Goal: Find specific page/section: Find specific page/section

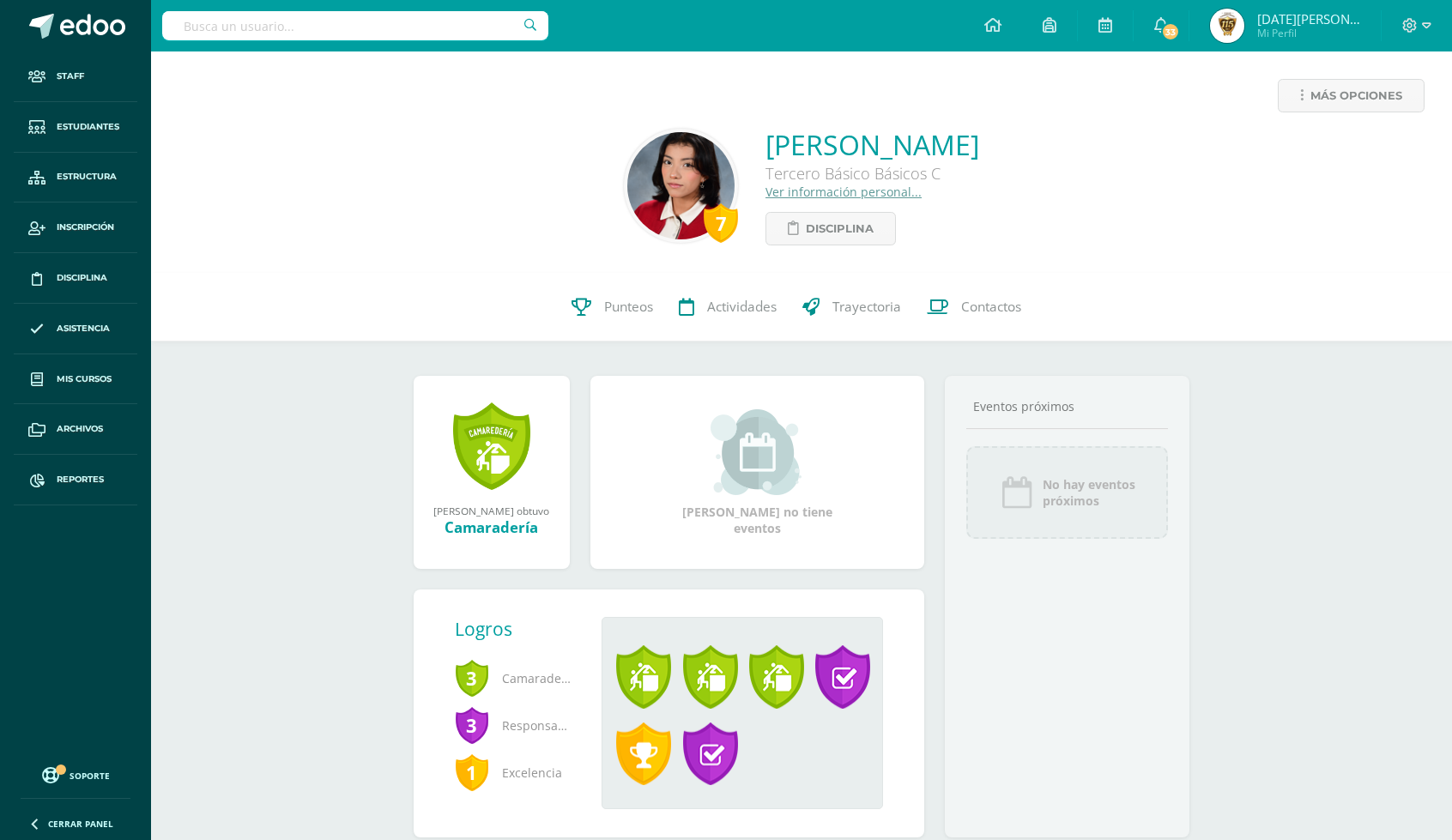
click at [293, 13] on input "text" at bounding box center [355, 25] width 386 height 30
click at [208, 29] on input "isalla cardenas" at bounding box center [355, 25] width 386 height 30
type input "isabella cardenas"
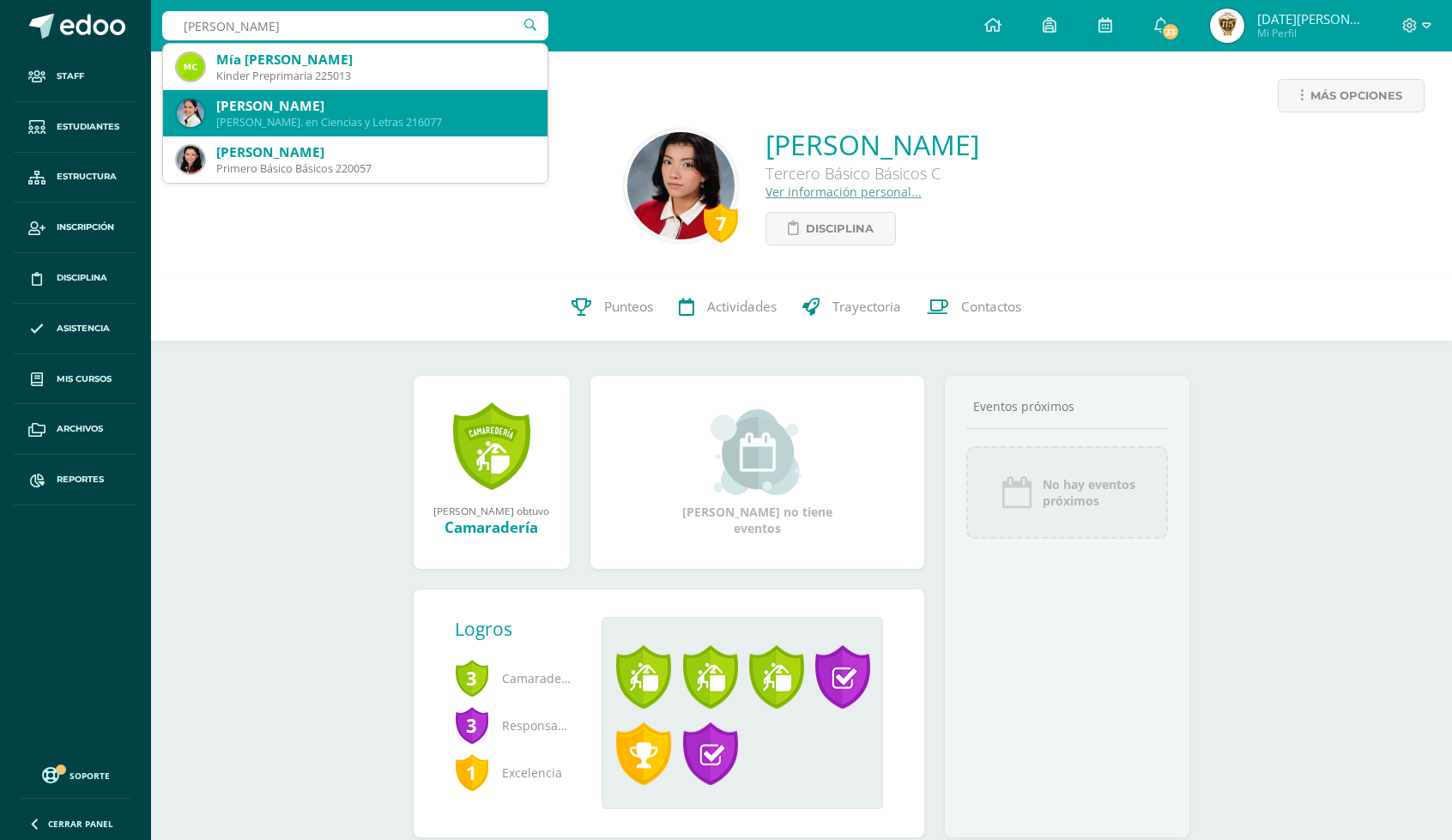
click at [410, 118] on div "Quinto Bach. en Ciencias y Letras 216077" at bounding box center [375, 122] width 317 height 14
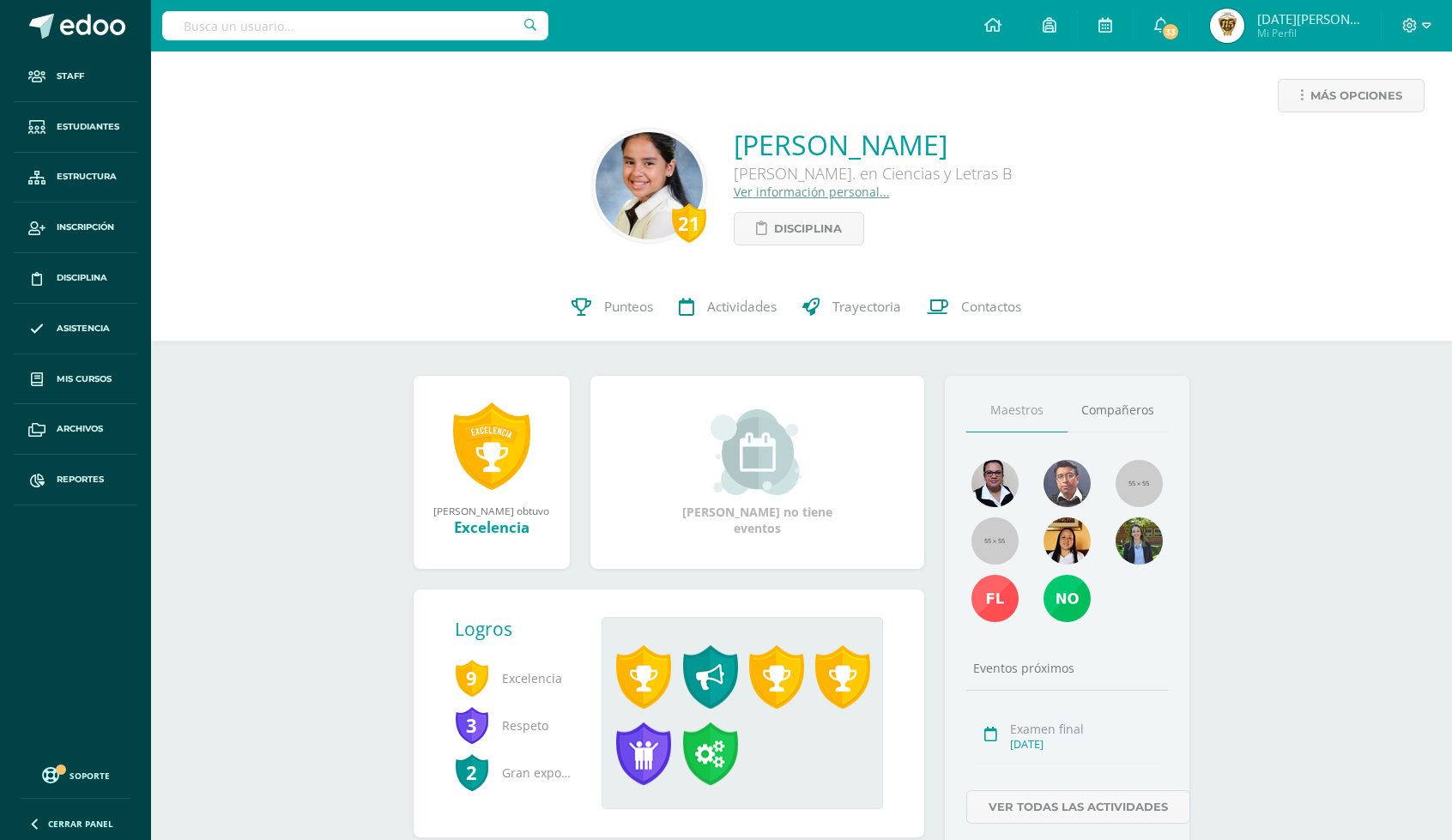
click at [285, 23] on input "text" at bounding box center [355, 25] width 386 height 30
type input "ana lucía castañeda"
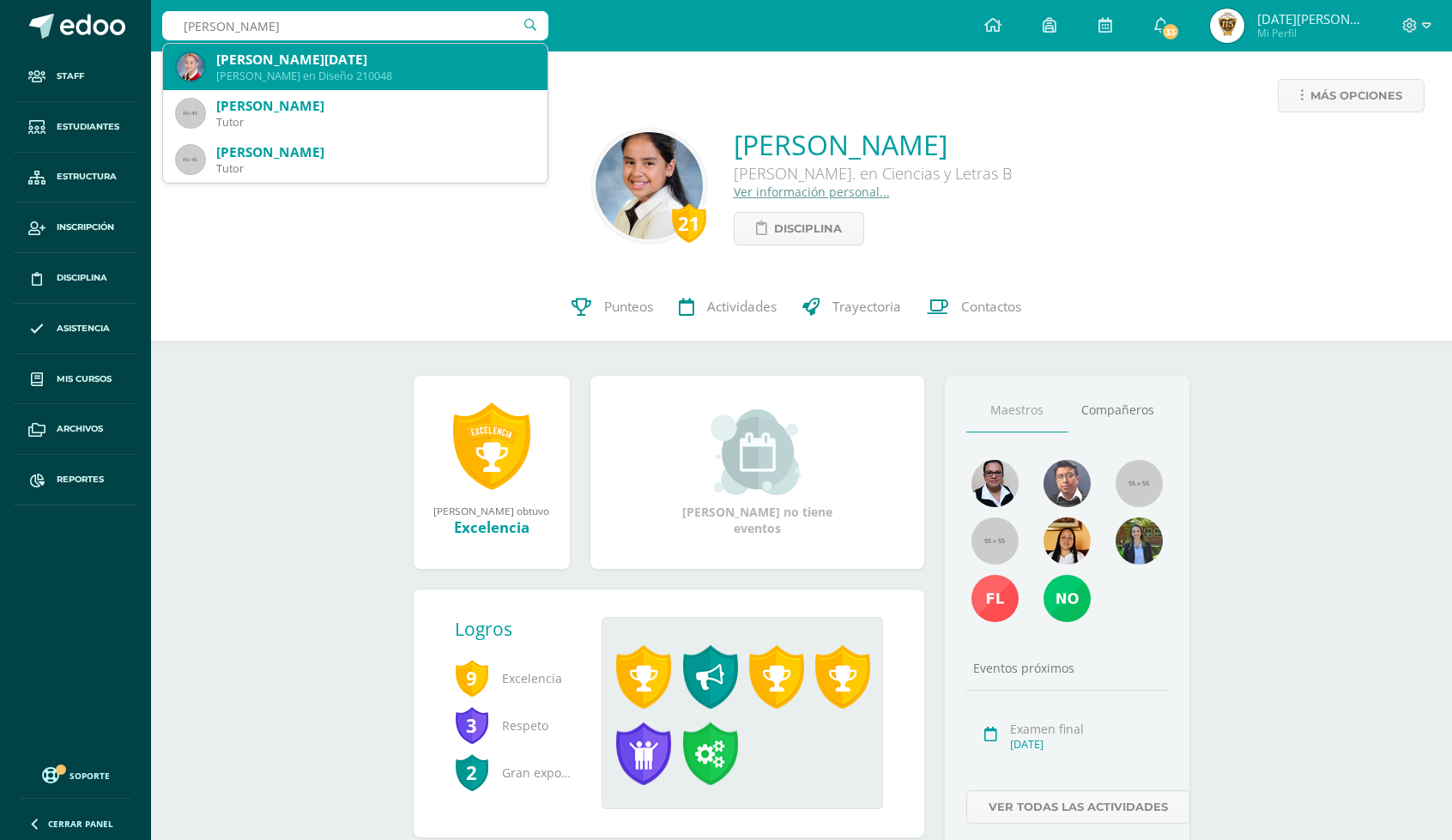
click at [276, 61] on div "Ana Lucia Castañeda Forno" at bounding box center [375, 59] width 317 height 18
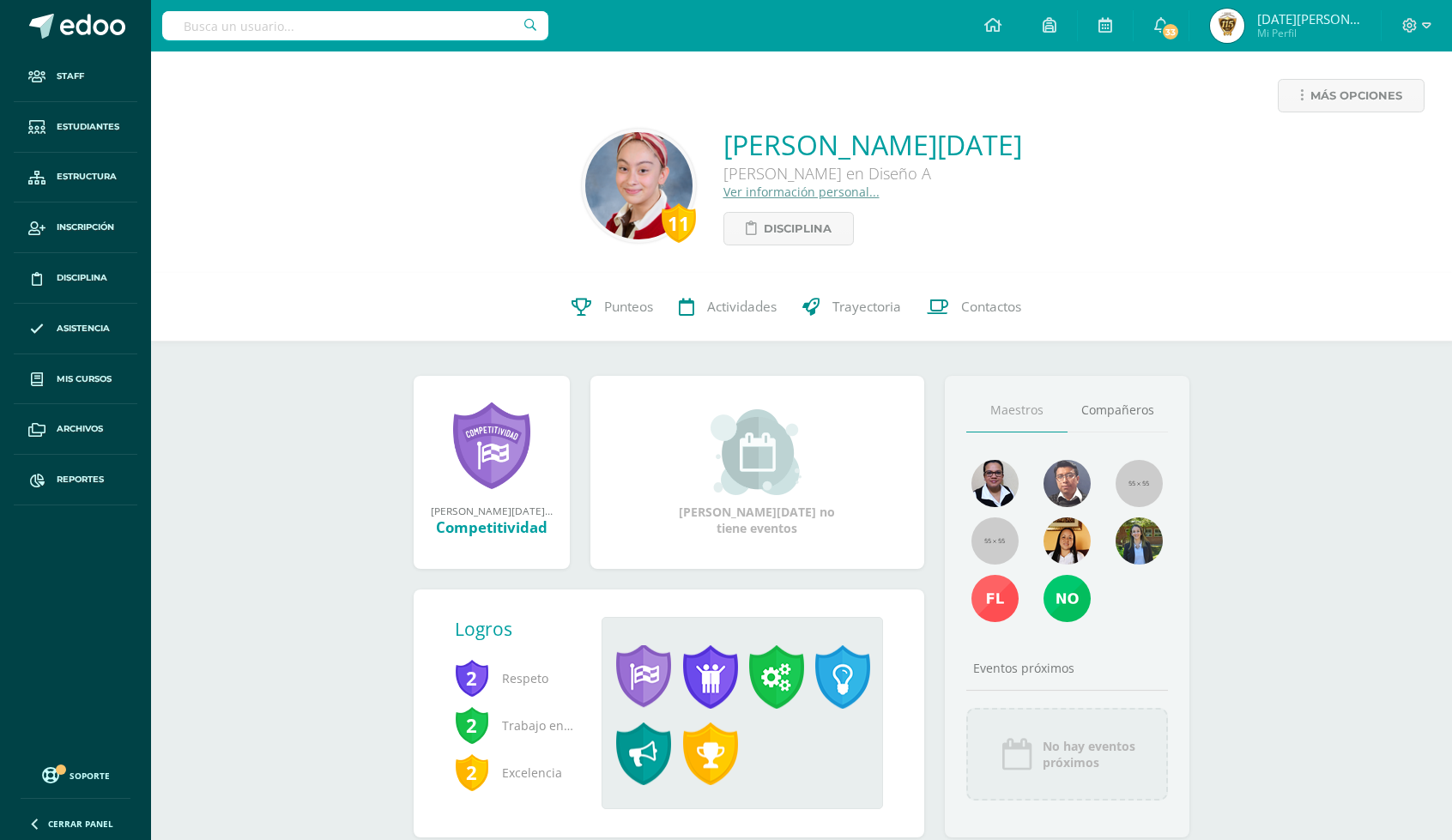
click at [327, 29] on input "text" at bounding box center [355, 25] width 386 height 30
type input "alejandra araujo"
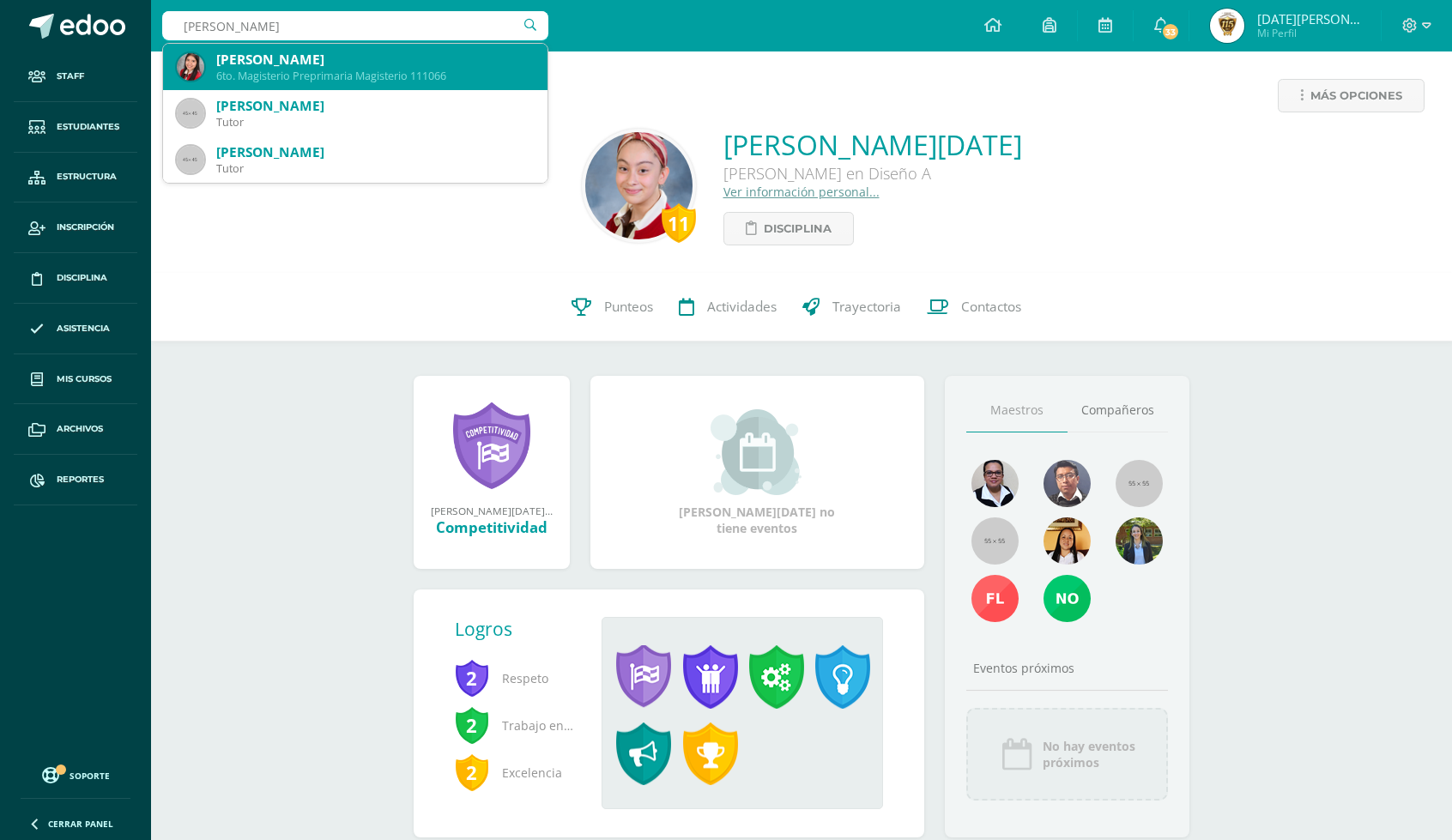
click at [309, 69] on div "6to. Magisterio Preprimaria Magisterio 111066" at bounding box center [375, 76] width 317 height 14
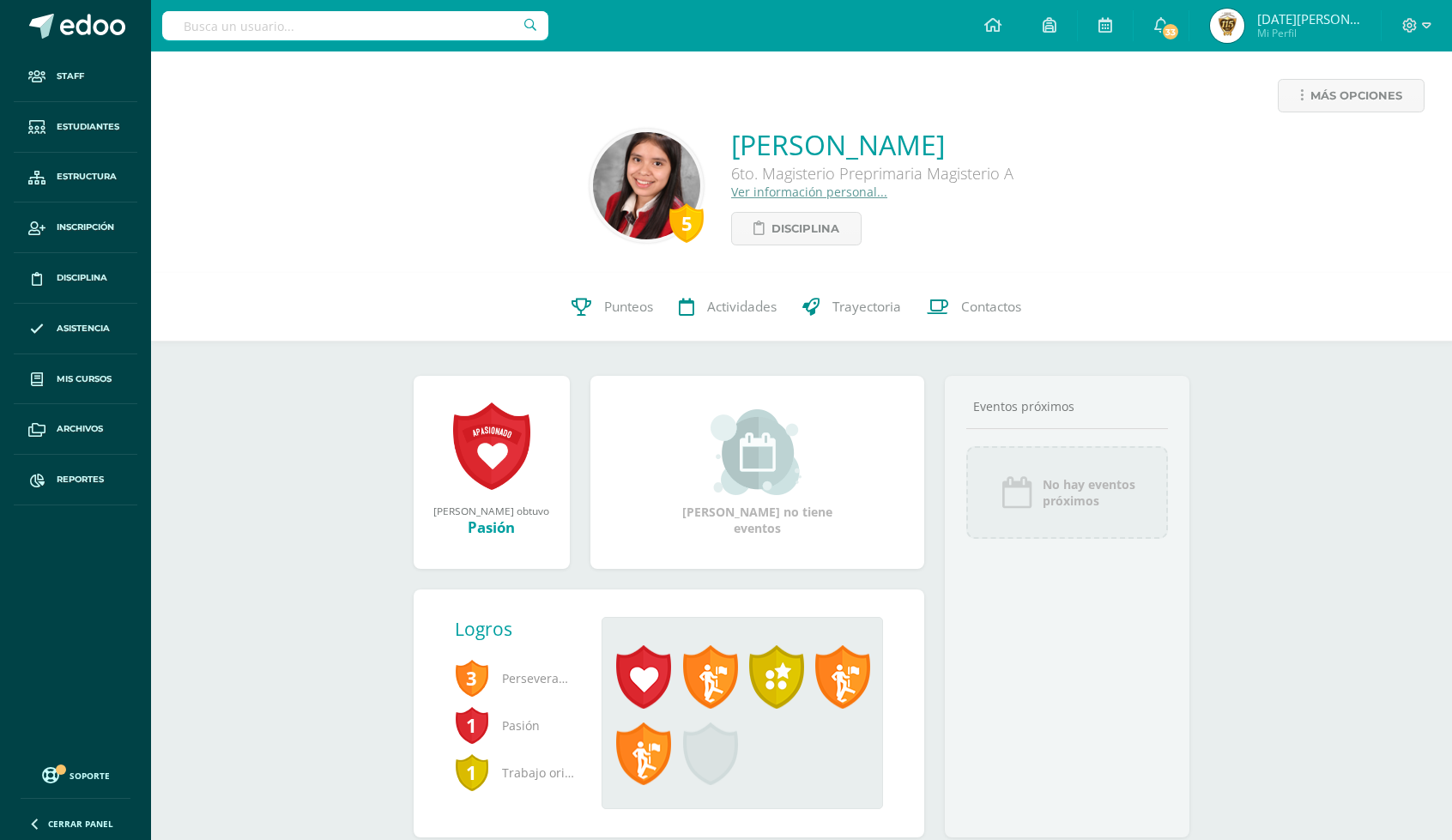
click at [248, 35] on input "text" at bounding box center [355, 25] width 386 height 30
type input "rebeca carrillo"
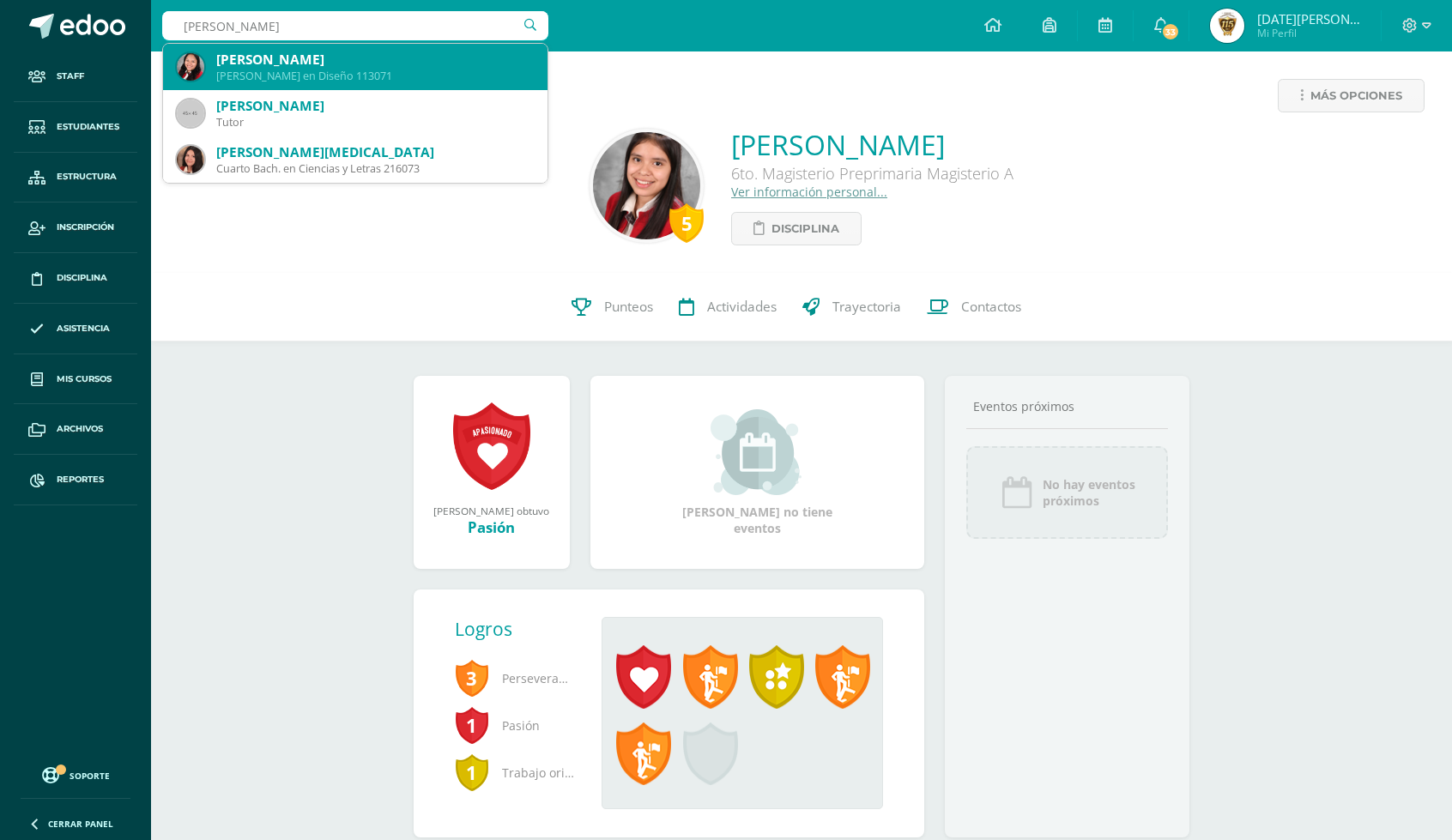
click at [288, 70] on div "Quinto Bachillerato en Diseño 113071" at bounding box center [375, 76] width 317 height 14
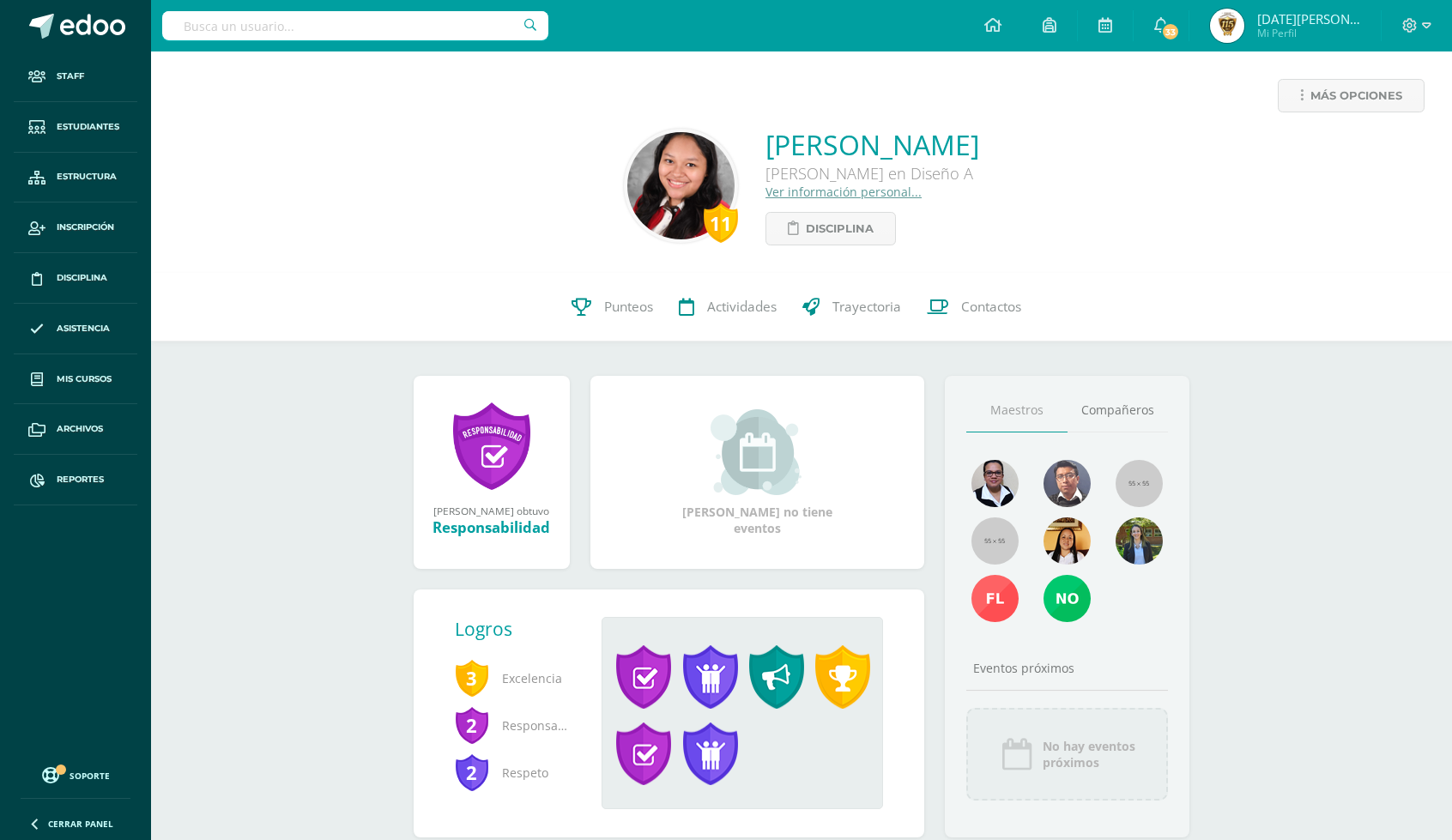
click at [304, 30] on input "text" at bounding box center [355, 25] width 386 height 30
type input "fátima milian"
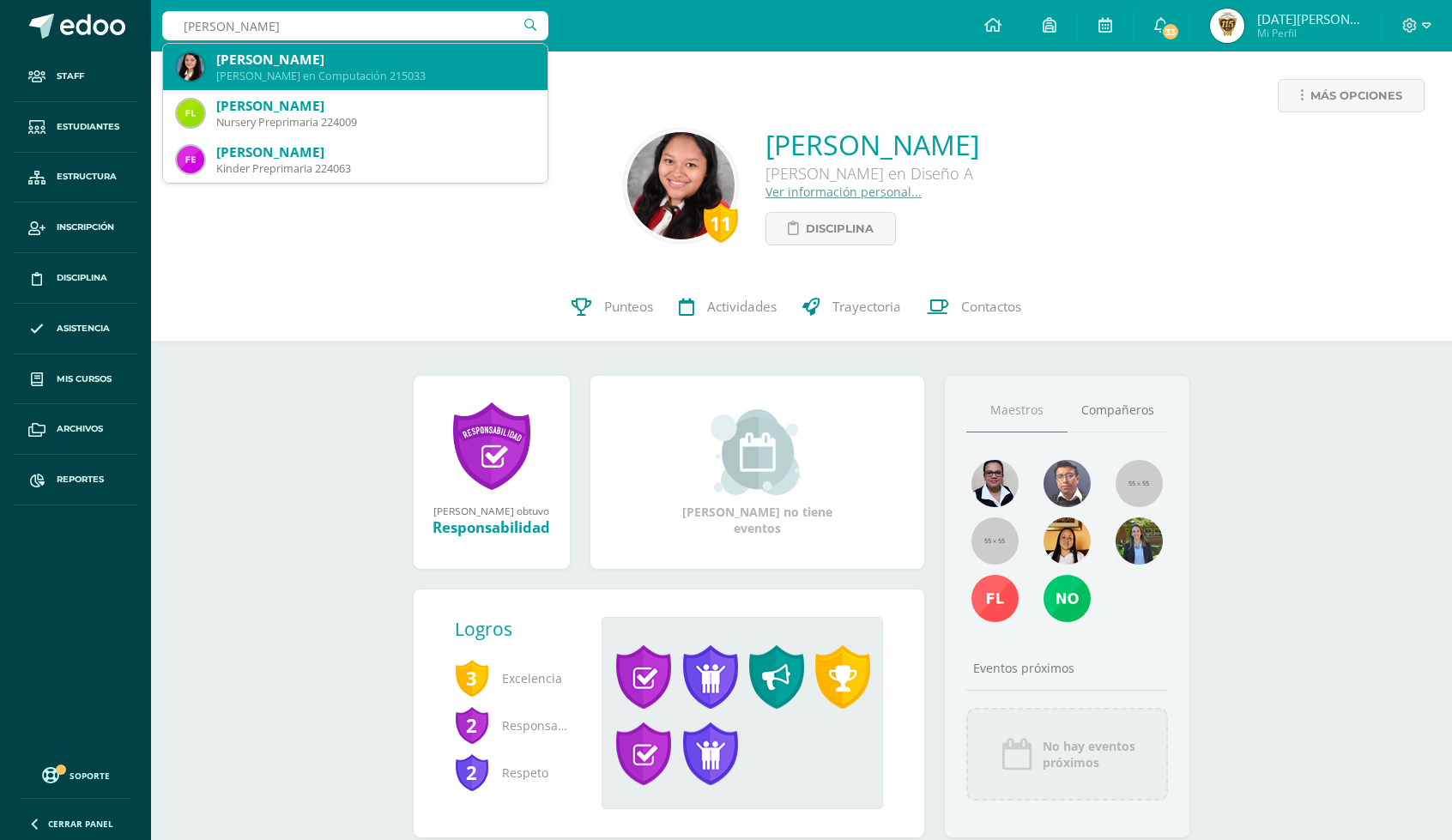
click at [310, 68] on div "Fátima Sofía Milián Vásquez" at bounding box center [375, 59] width 317 height 18
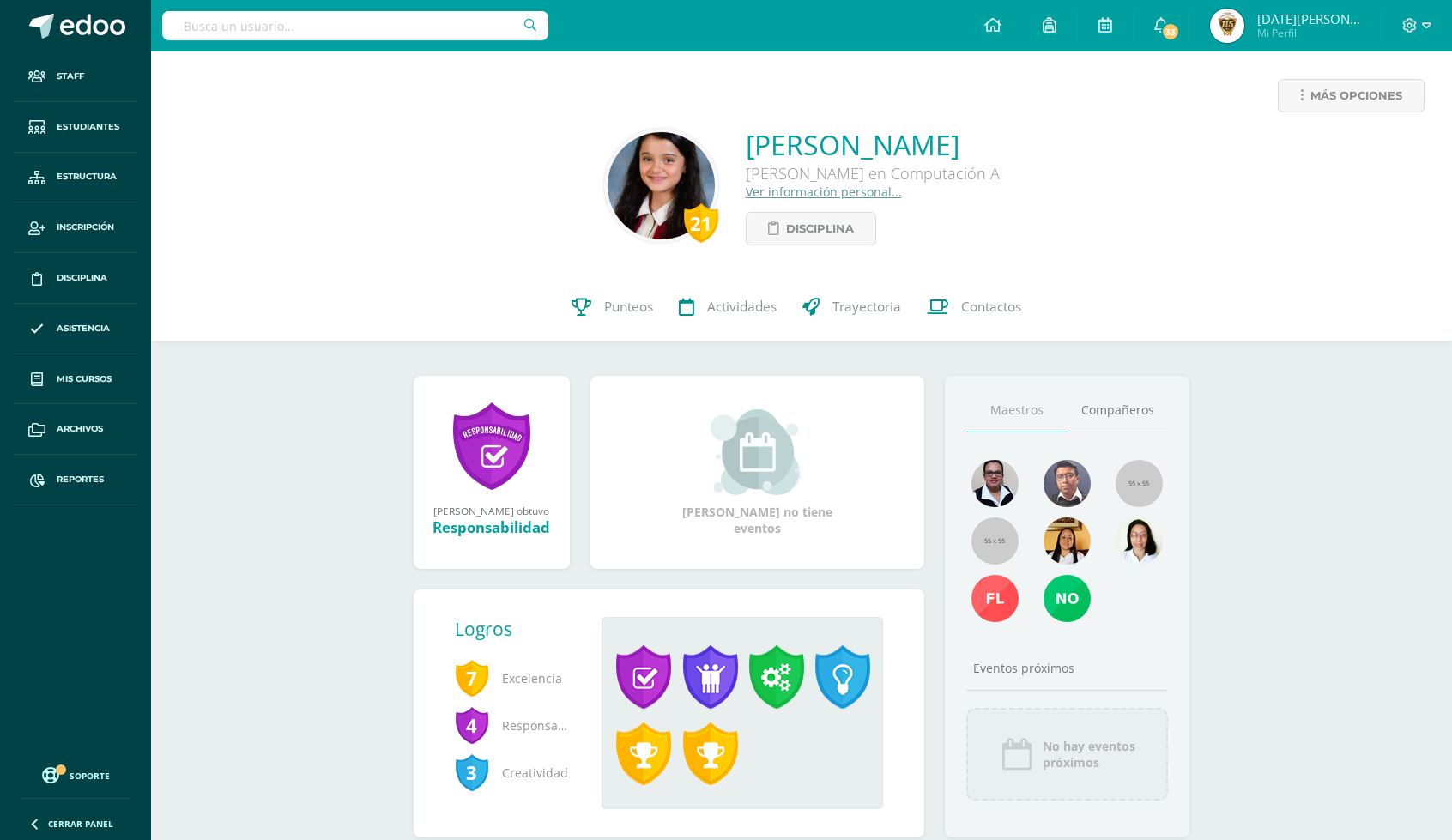
click at [232, 28] on input "text" at bounding box center [355, 25] width 386 height 30
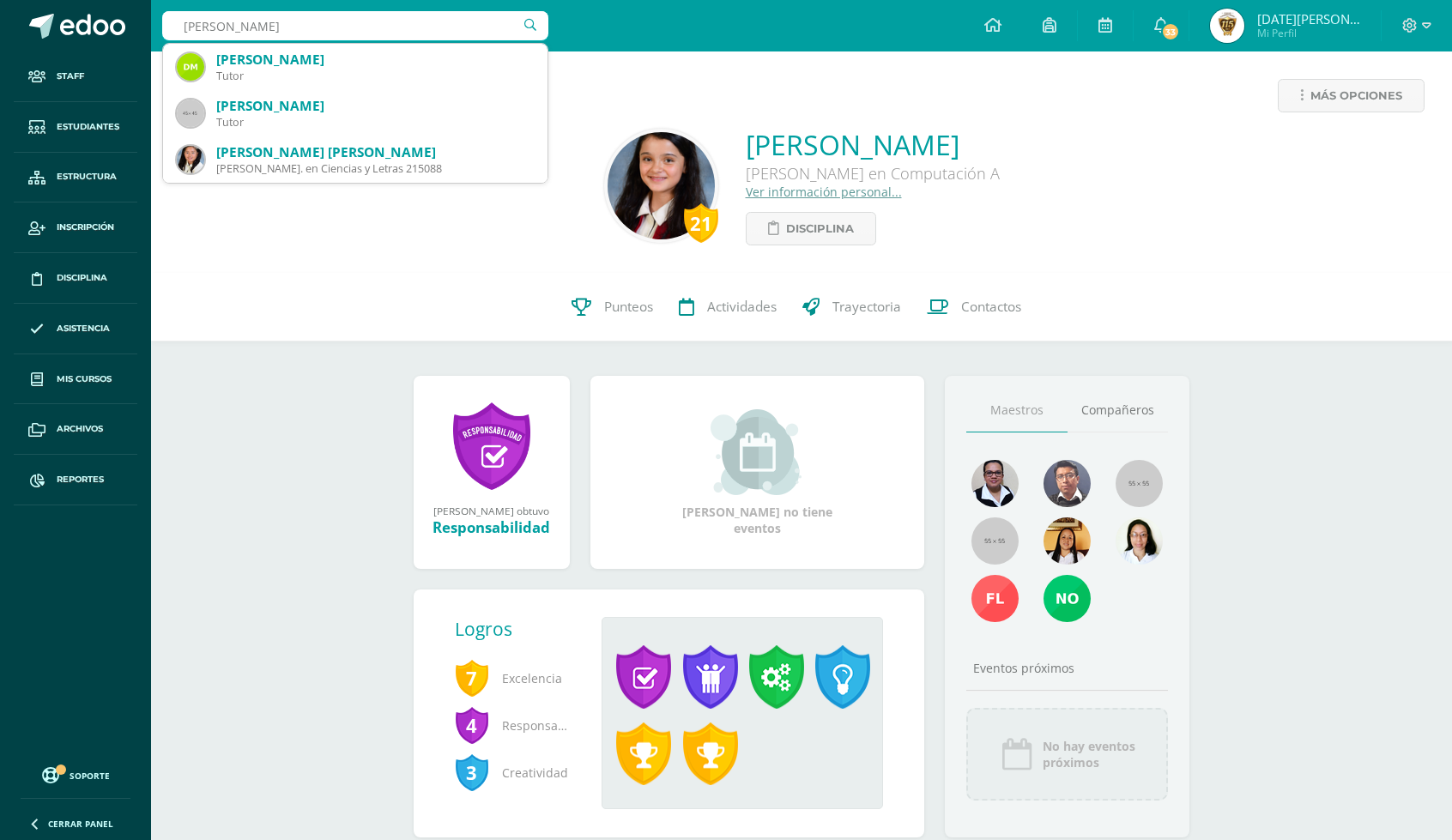
type input "[PERSON_NAME]"
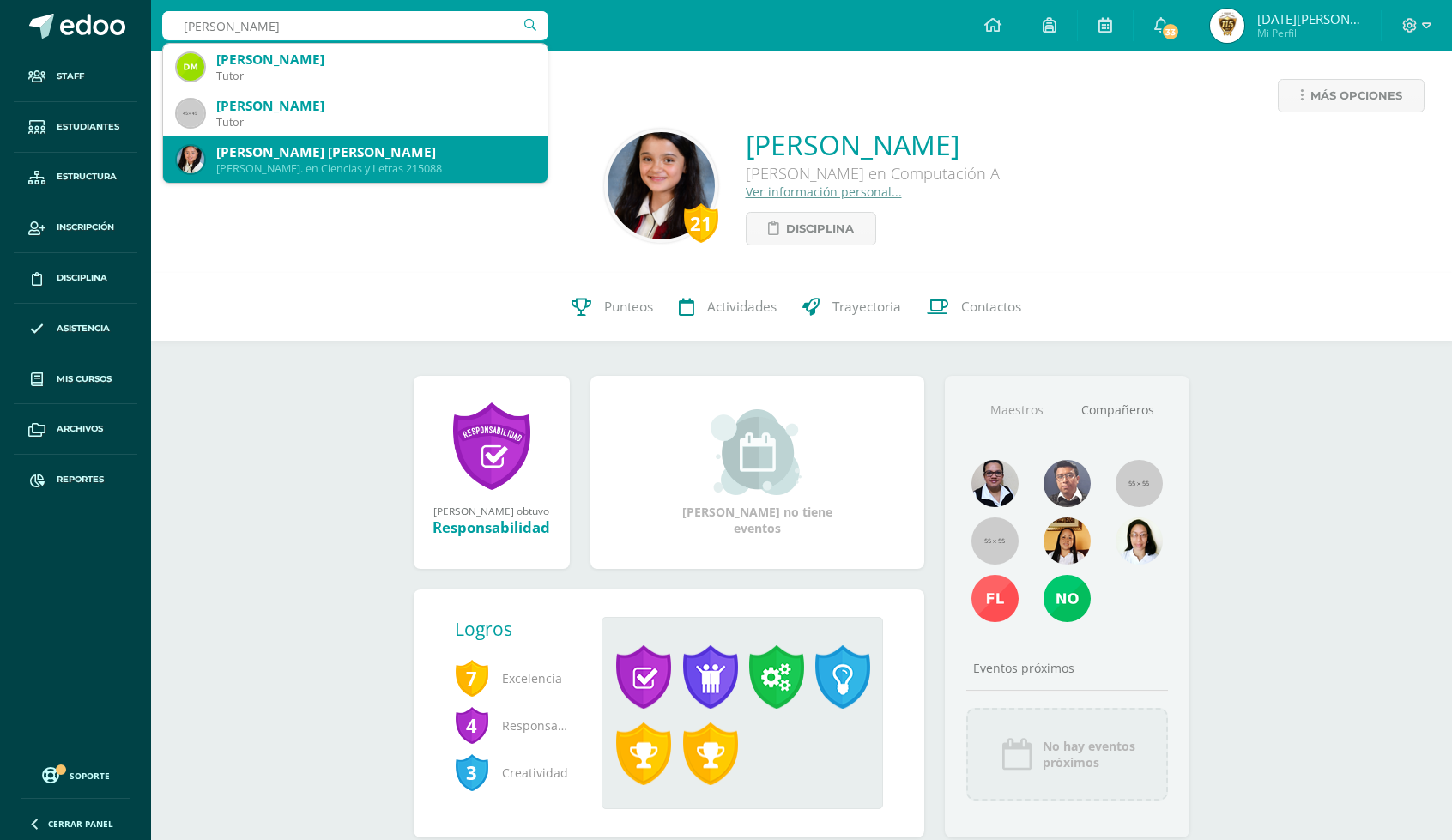
click at [258, 155] on div "[PERSON_NAME] [PERSON_NAME]" at bounding box center [375, 152] width 317 height 18
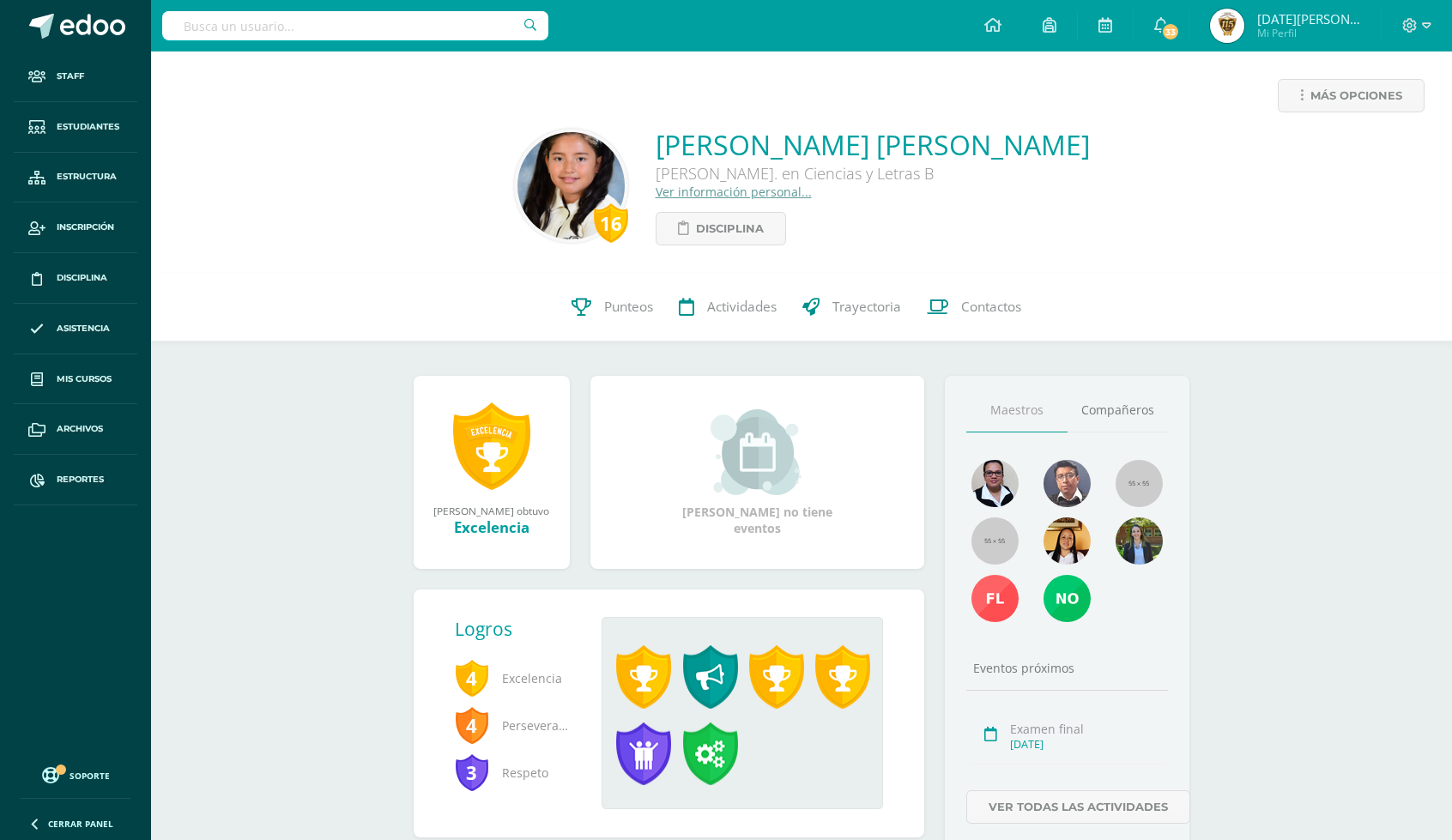
click at [304, 27] on input "text" at bounding box center [355, 25] width 386 height 30
type input "karen hern"
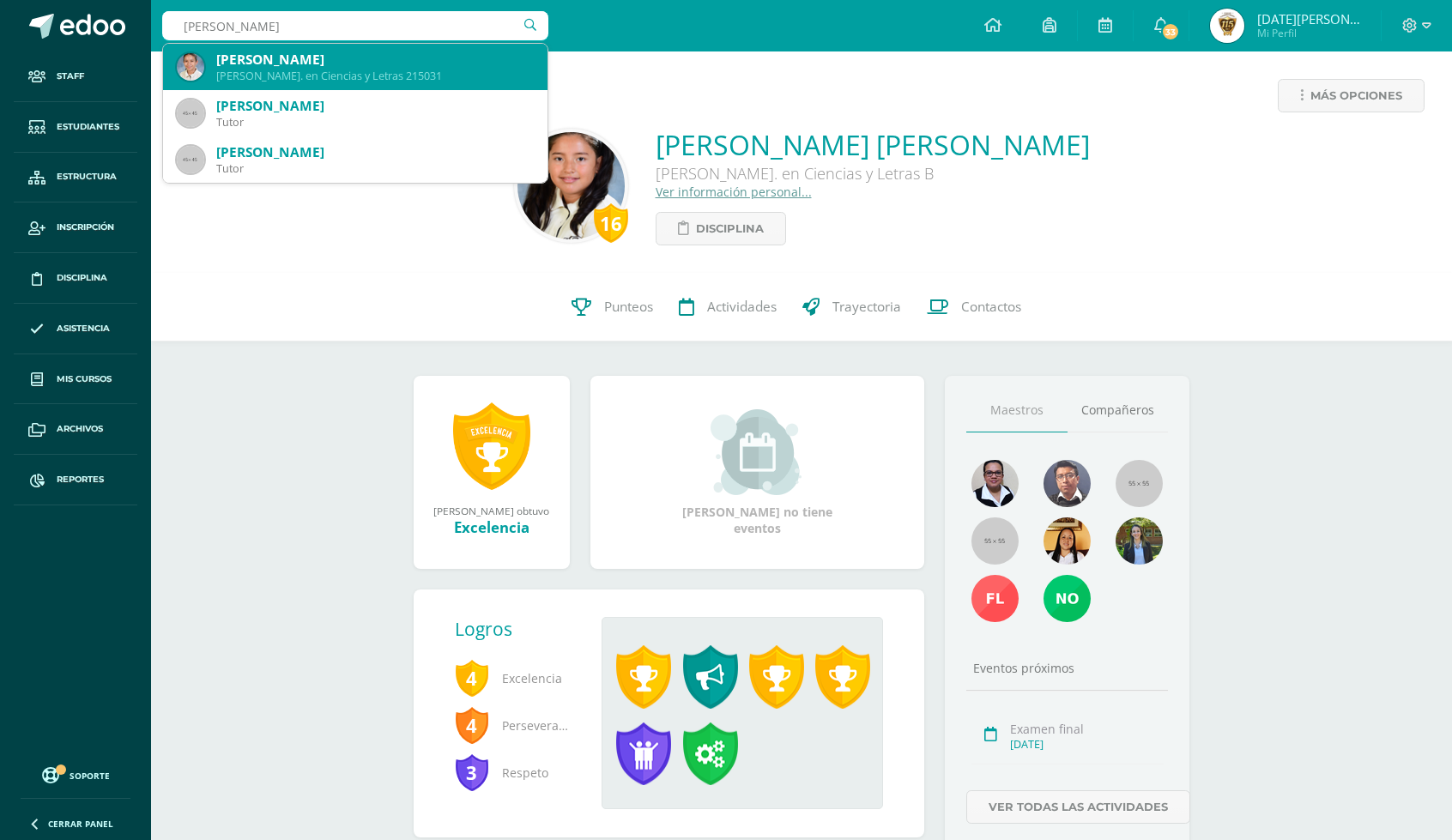
click at [301, 60] on div "Karen Azucena Hernández Gómez" at bounding box center [375, 59] width 317 height 18
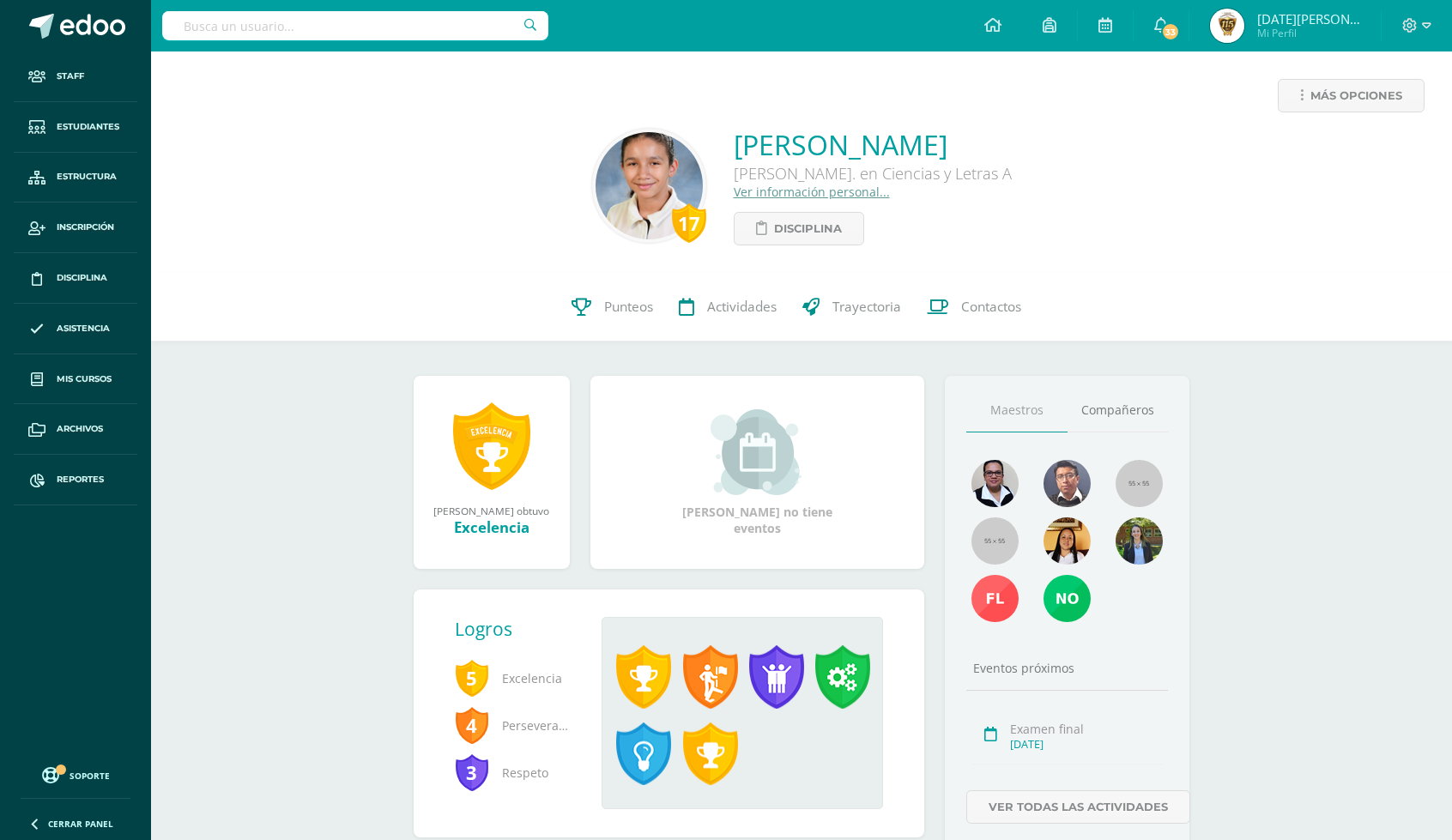
click at [292, 23] on input "text" at bounding box center [355, 25] width 386 height 30
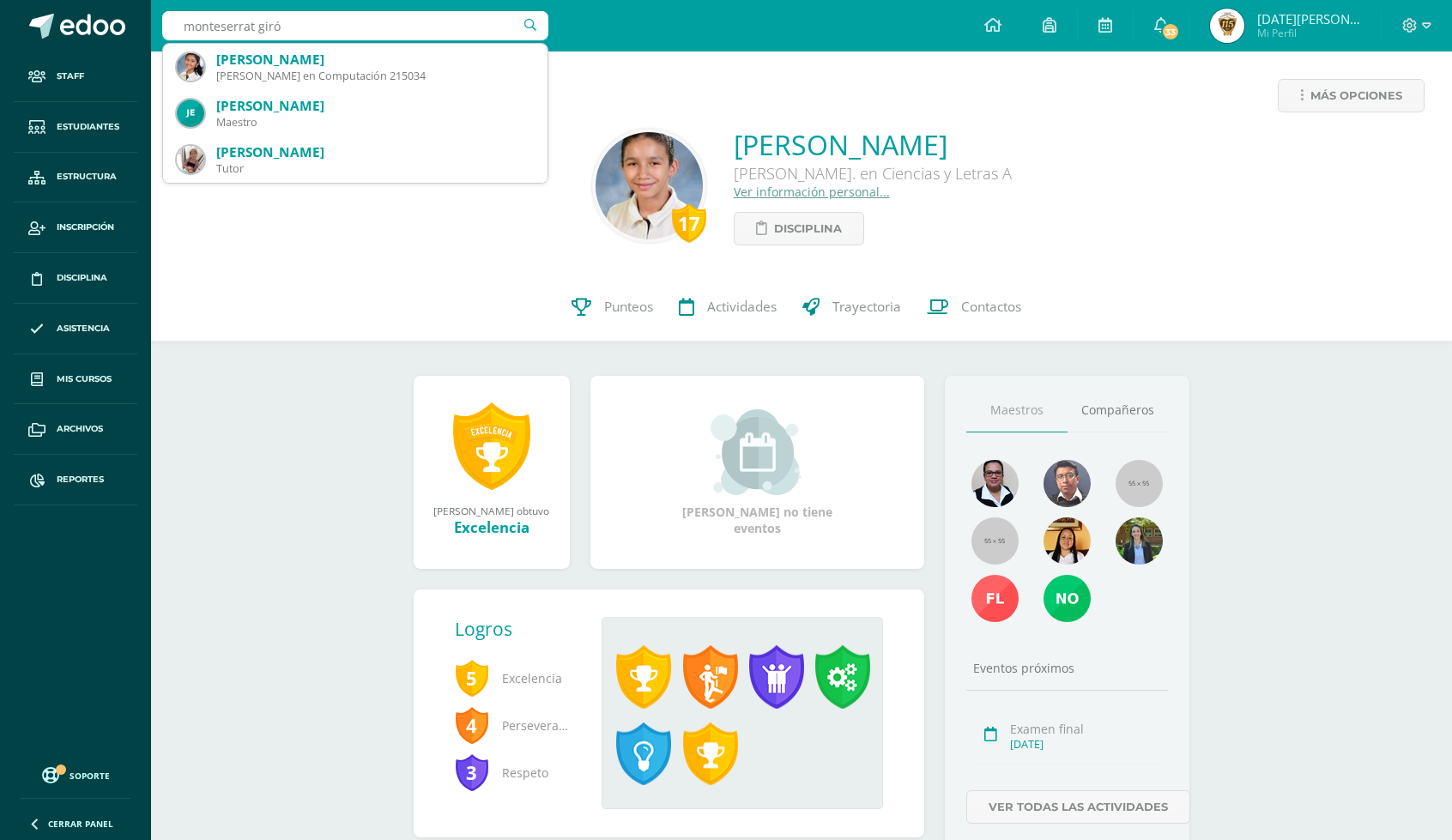
type input "monteserrat girón"
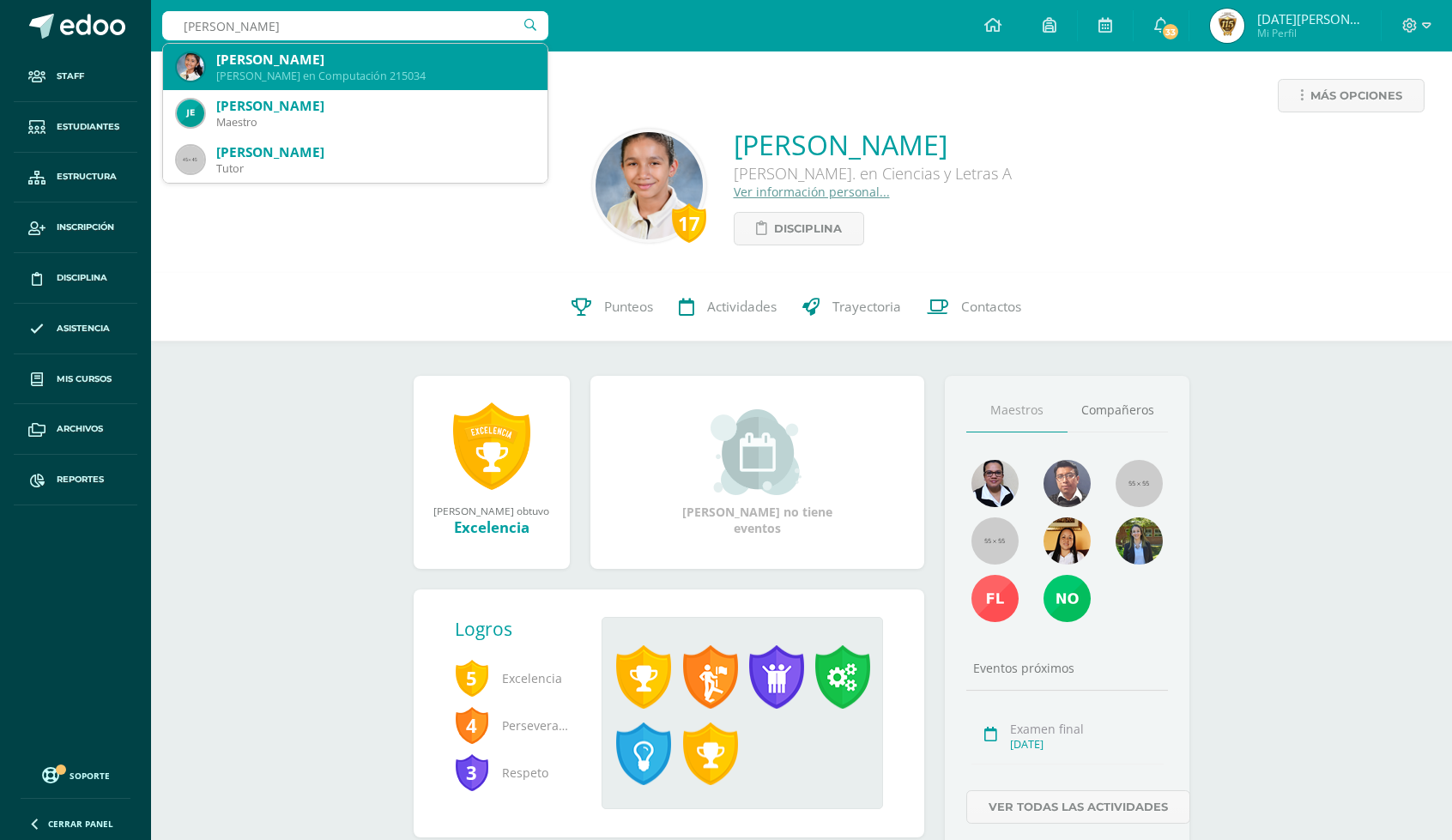
click at [376, 59] on div "[PERSON_NAME]" at bounding box center [375, 59] width 317 height 18
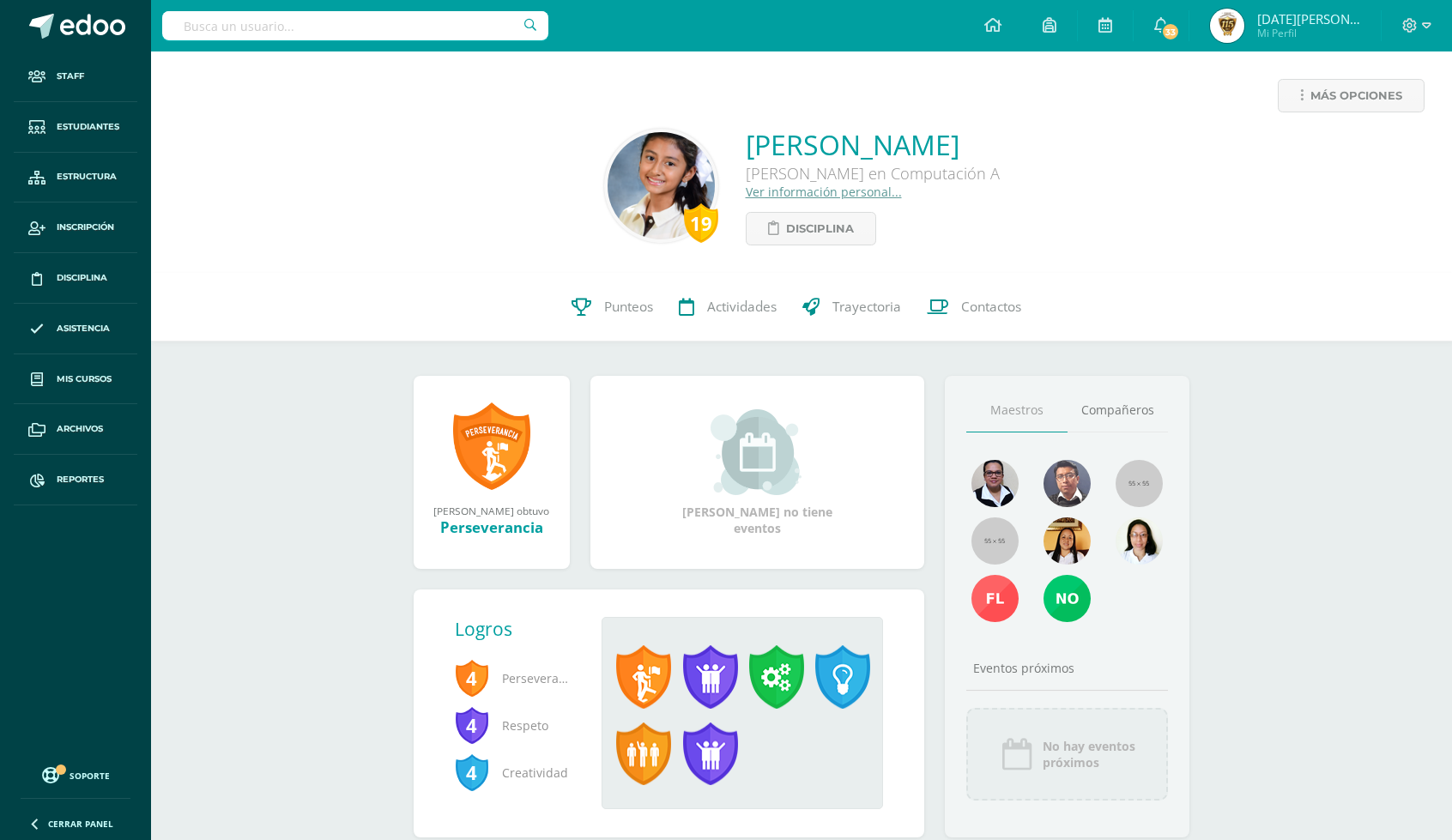
click at [279, 27] on input "text" at bounding box center [355, 25] width 386 height 30
type input "[PERSON_NAME]"
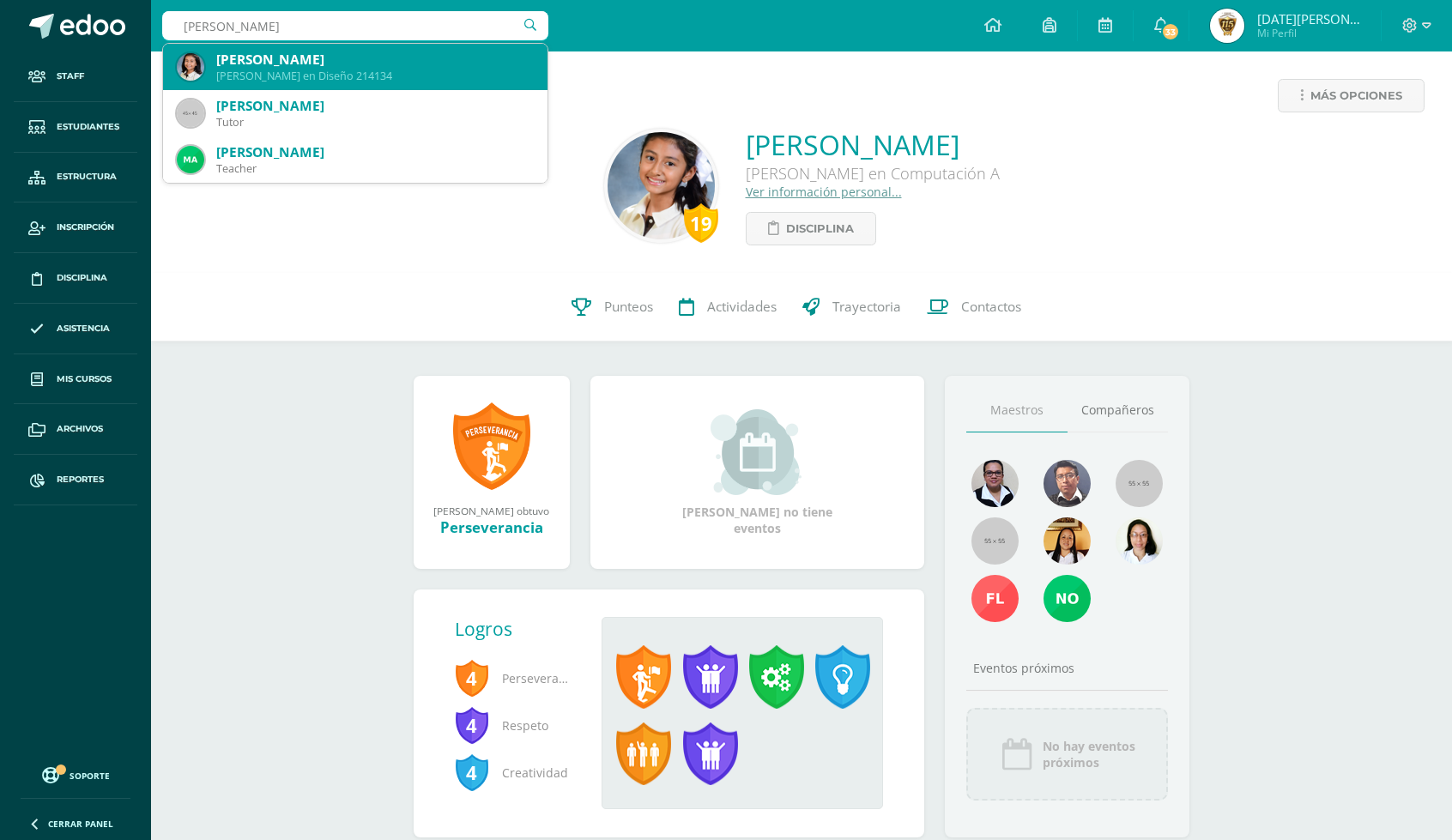
click at [287, 63] on div "[PERSON_NAME]" at bounding box center [375, 59] width 317 height 18
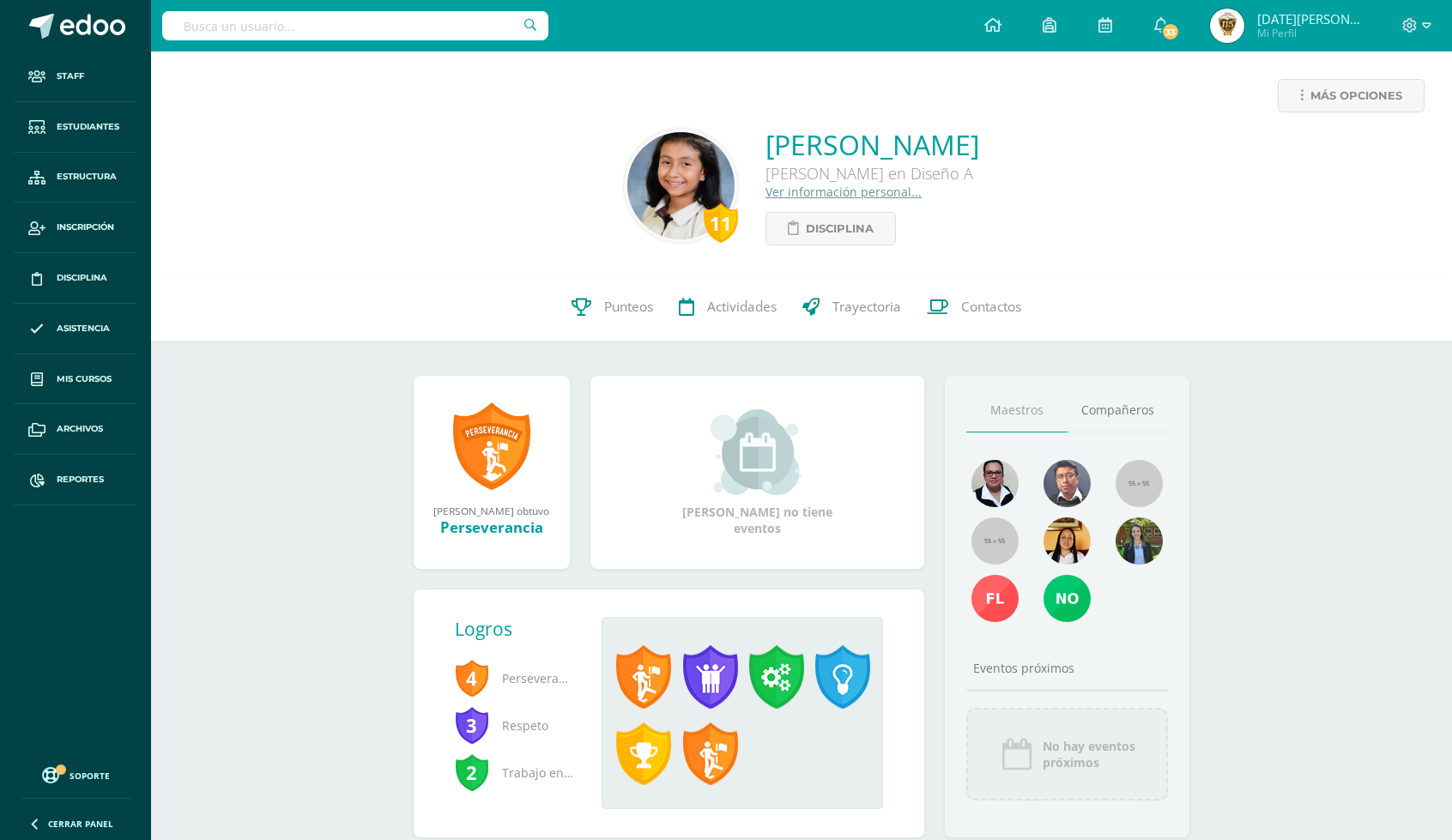
click at [286, 24] on input "text" at bounding box center [355, 25] width 386 height 30
type input "dulce arriaza"
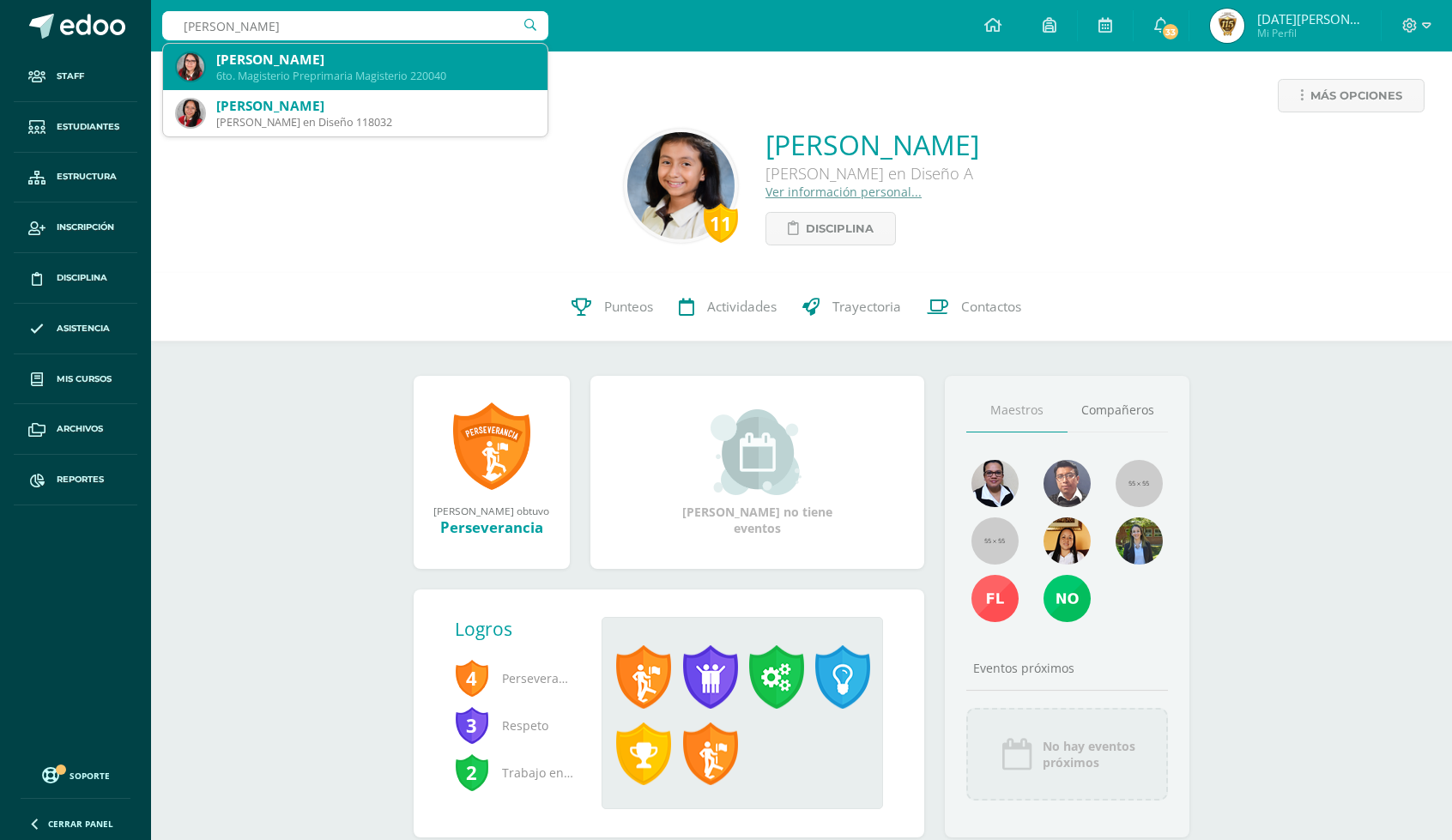
click at [301, 53] on div "Dulce Yamileth Arriaza Cruz" at bounding box center [375, 59] width 317 height 18
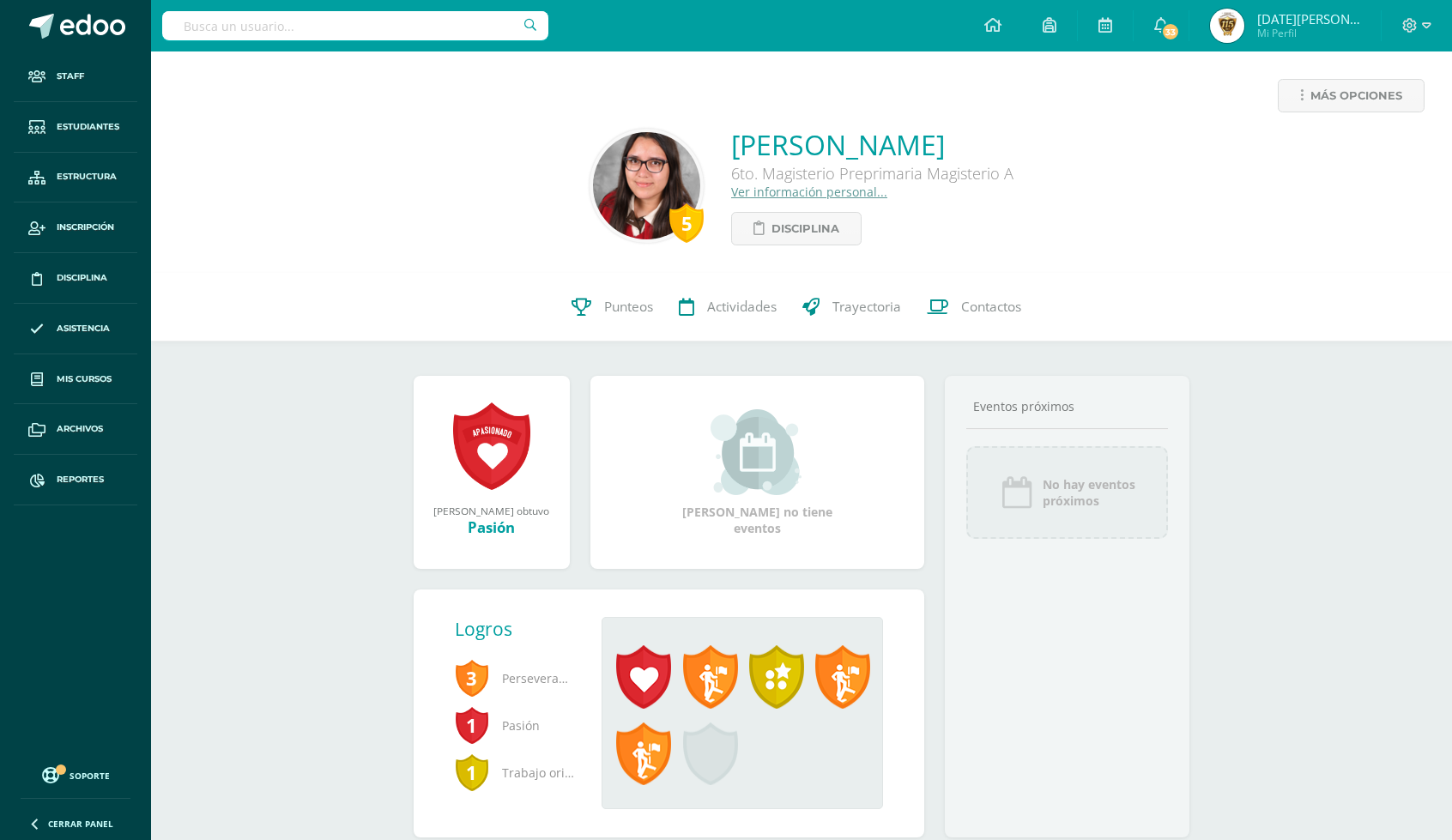
click at [331, 20] on input "text" at bounding box center [355, 25] width 386 height 30
type input "victoria molina"
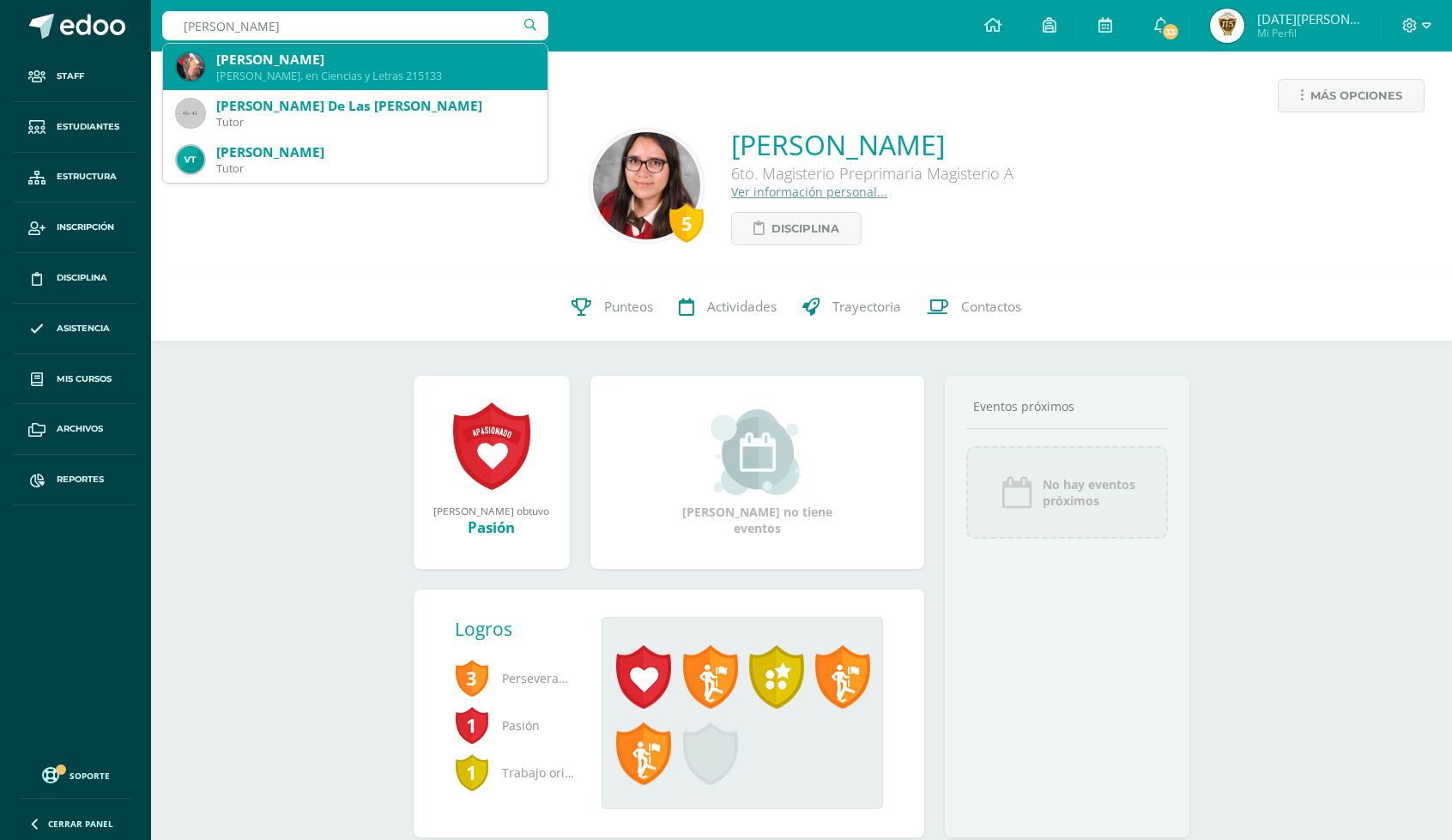
click at [343, 66] on div "Victoria Jeannice Molina Coyoy" at bounding box center [375, 59] width 317 height 18
